Goal: Check status

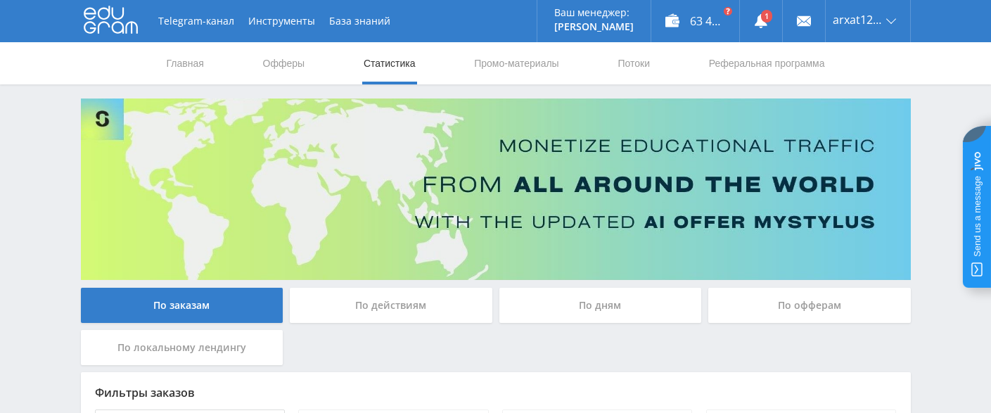
click at [397, 68] on link "Статистика" at bounding box center [389, 63] width 55 height 42
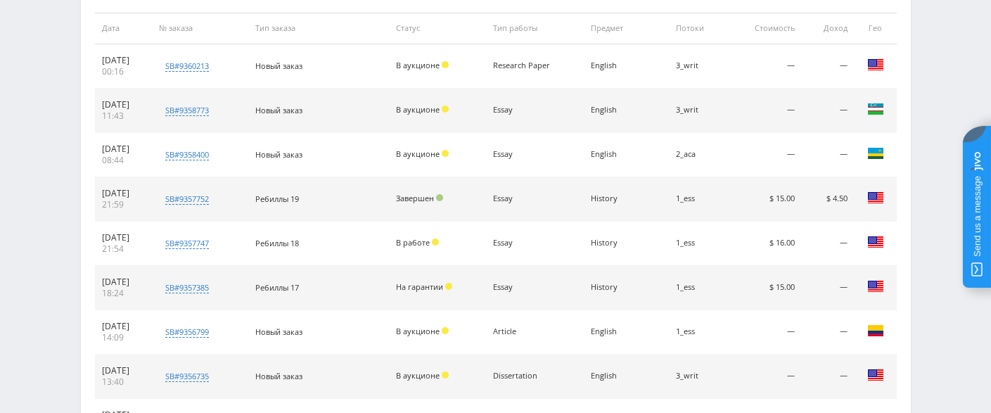
scroll to position [768, 0]
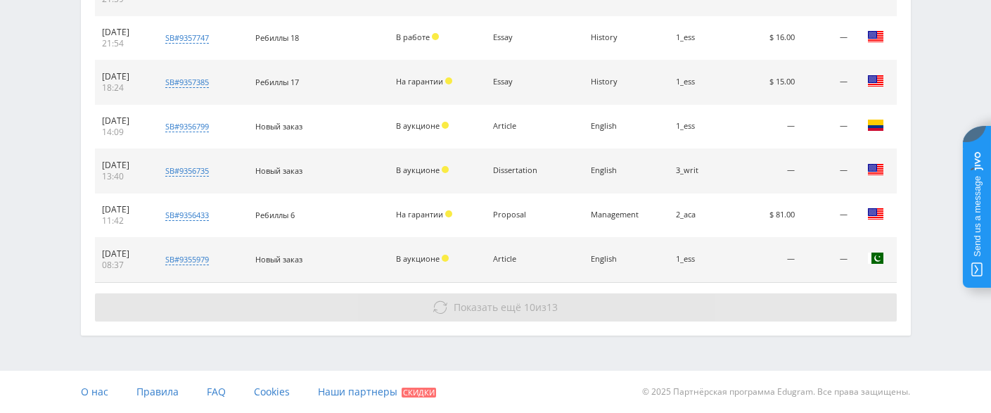
click at [514, 301] on span "Показать ещё" at bounding box center [488, 306] width 68 height 13
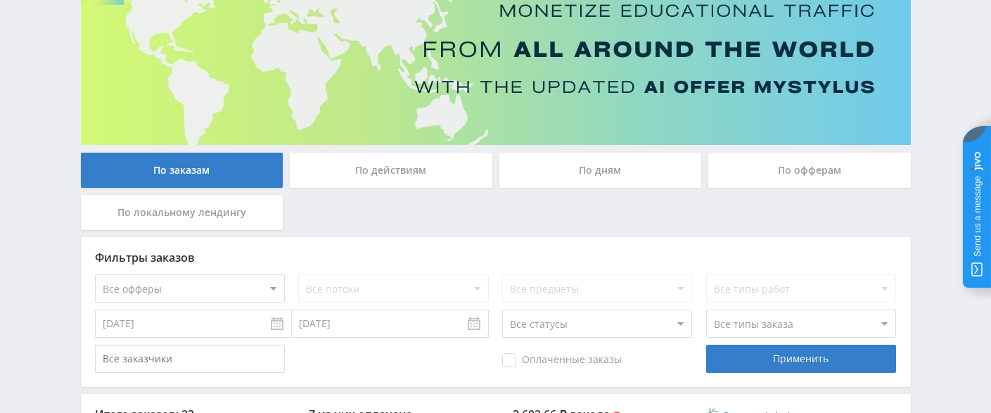
scroll to position [0, 0]
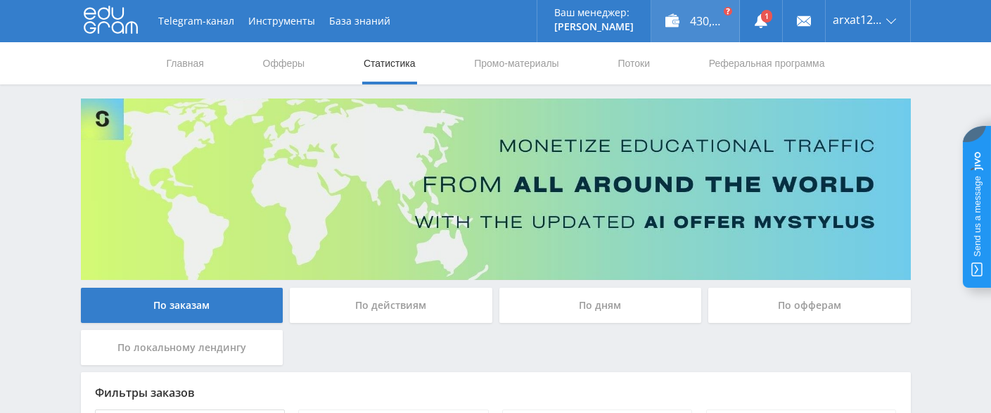
click at [694, 23] on div "430,18 ₽" at bounding box center [695, 21] width 88 height 42
